Goal: Task Accomplishment & Management: Manage account settings

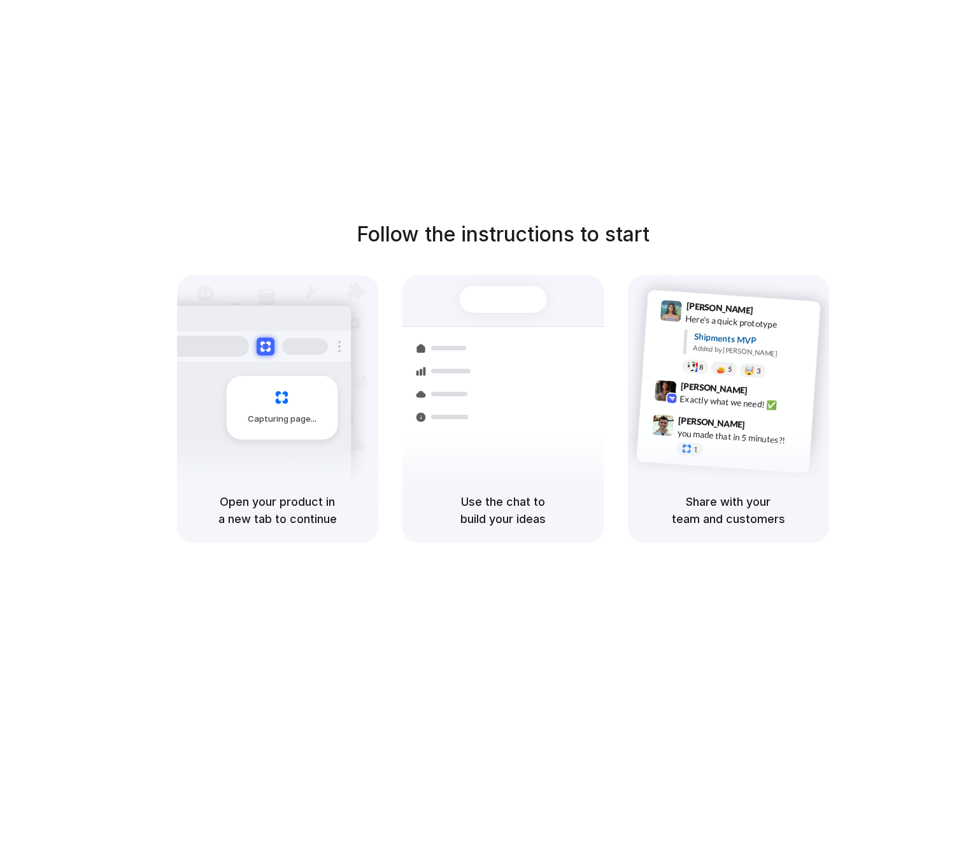
click at [287, 435] on div "Capturing page" at bounding box center [281, 408] width 111 height 64
click at [492, 452] on div "Bulk order processing 8 pallets • Warehouse B • Packed" at bounding box center [578, 470] width 172 height 37
click at [302, 432] on div "Capturing page" at bounding box center [281, 408] width 111 height 64
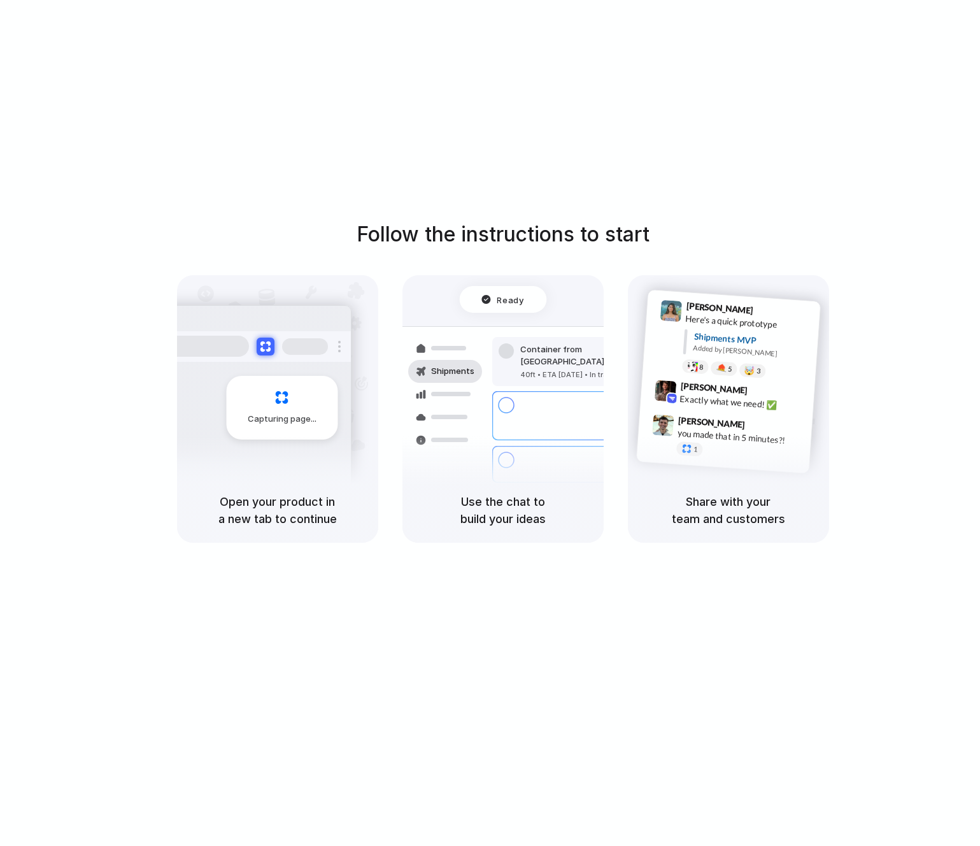
click at [383, 390] on div "Capturing page Open your product in a new tab to continue Ready Shipments Conta…" at bounding box center [503, 408] width 652 height 267
click at [495, 391] on div "Express delivery to NYC Priority • 2-day • Dispatched" at bounding box center [578, 416] width 172 height 50
click at [513, 303] on span "Ready" at bounding box center [510, 299] width 27 height 13
click at [744, 439] on div "you made that in 5 minutes?!" at bounding box center [740, 437] width 127 height 22
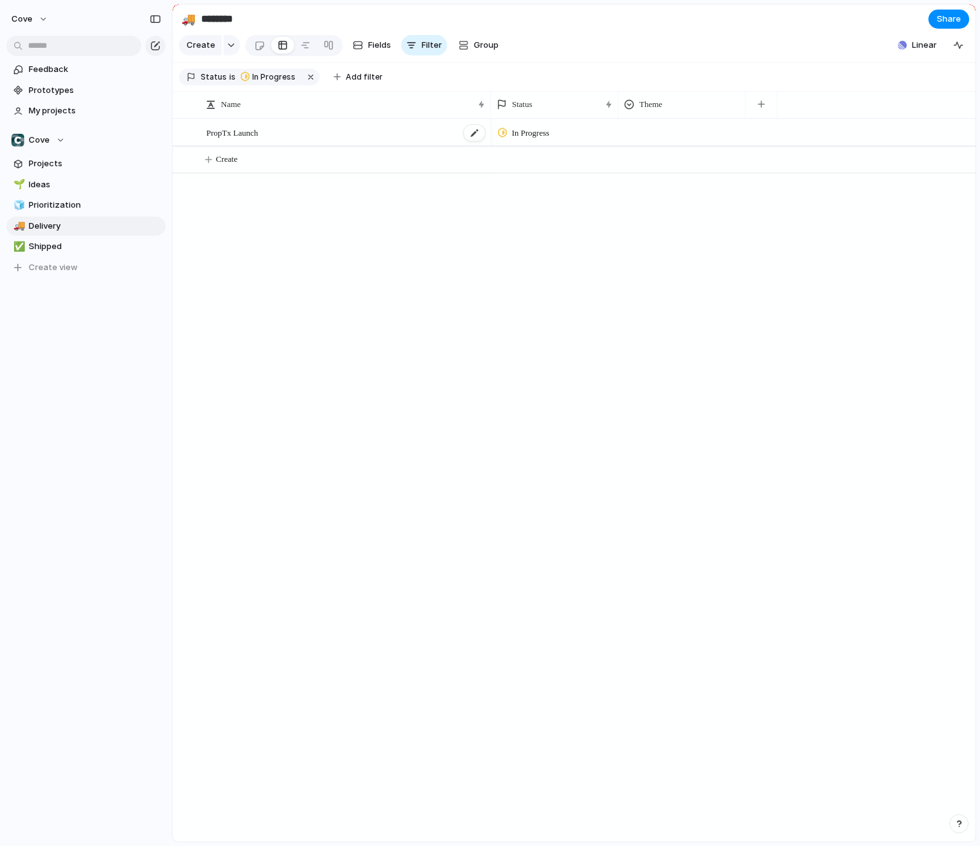
click at [258, 139] on span "PropTx Launch" at bounding box center [232, 132] width 52 height 15
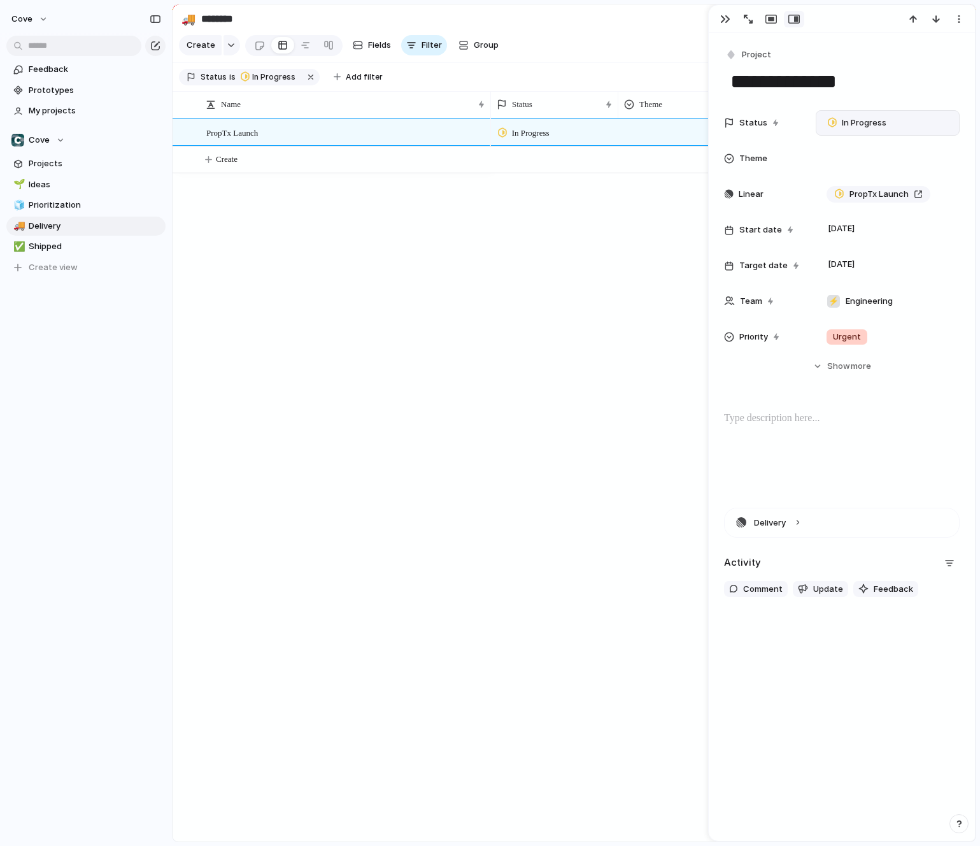
click at [882, 120] on span "In Progress" at bounding box center [864, 123] width 45 height 13
click at [880, 243] on span "Completed" at bounding box center [864, 242] width 45 height 13
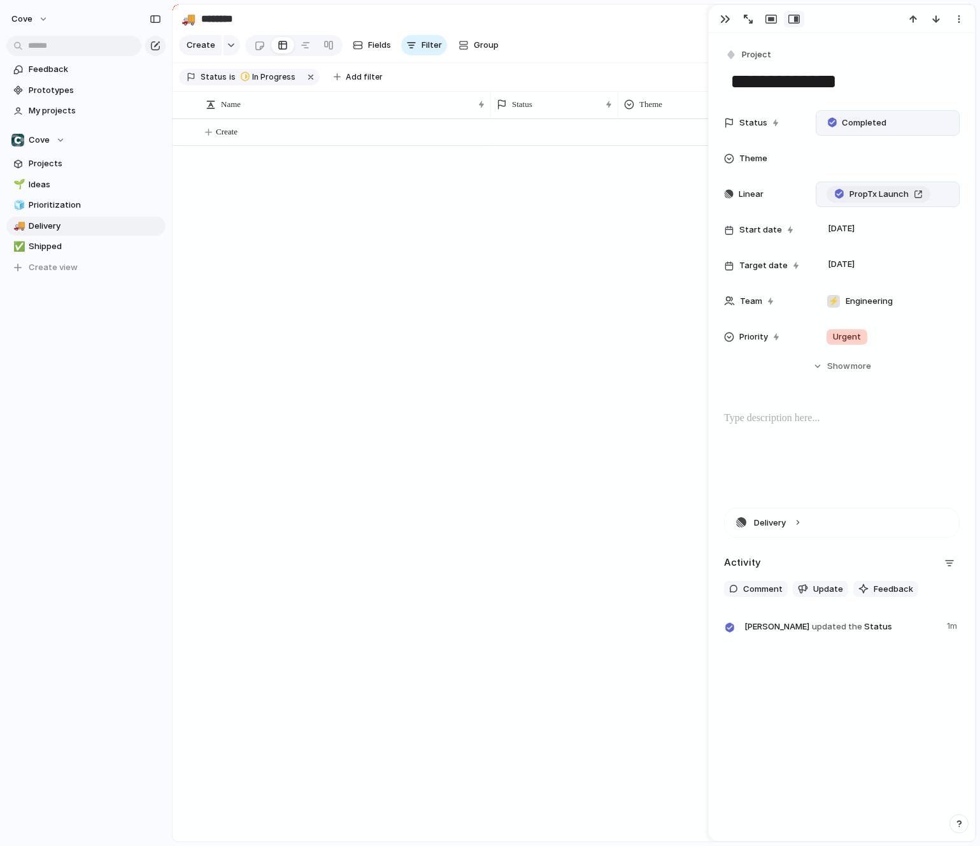
click at [876, 193] on span "PropTx Launch" at bounding box center [878, 194] width 59 height 13
